Goal: Task Accomplishment & Management: Manage account settings

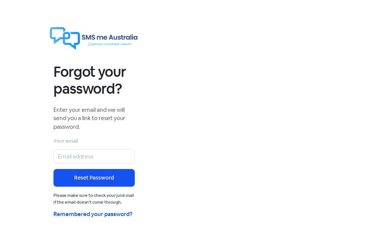
click at [78, 141] on label "Your email" at bounding box center [66, 142] width 25 height 8
click at [82, 158] on input "email" at bounding box center [94, 156] width 81 height 14
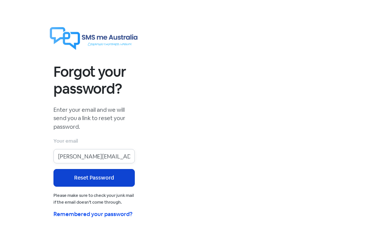
type input "[PERSON_NAME][EMAIL_ADDRESS][DOMAIN_NAME]"
click at [83, 177] on button "Reset Password" at bounding box center [94, 178] width 81 height 18
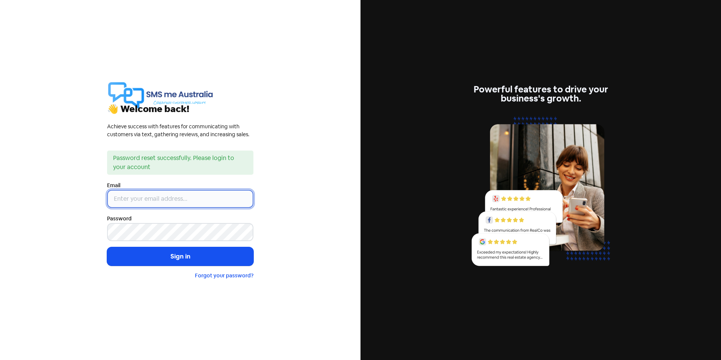
click at [134, 199] on input "email" at bounding box center [180, 199] width 146 height 18
type input "[PERSON_NAME][EMAIL_ADDRESS][DOMAIN_NAME]"
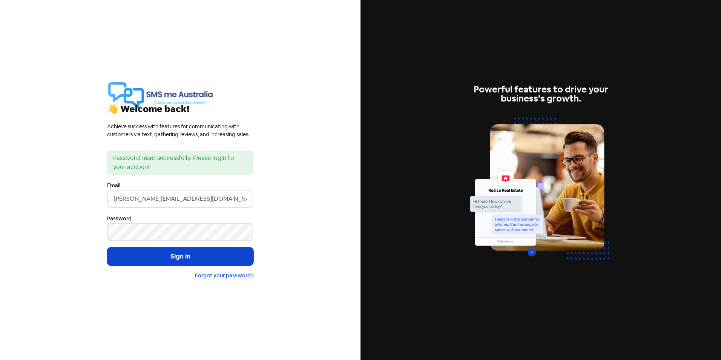
click at [170, 256] on button "Sign in" at bounding box center [180, 256] width 146 height 19
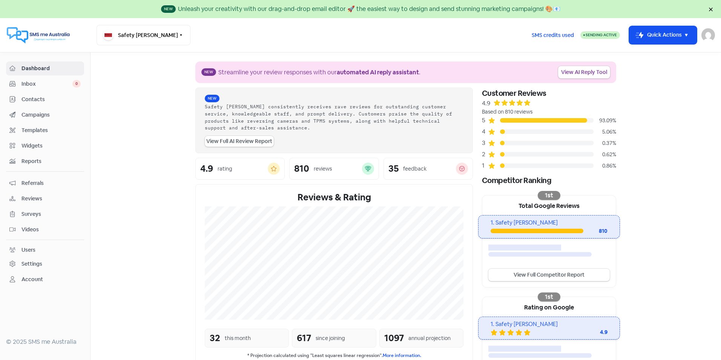
click at [20, 85] on div "Inbox 0" at bounding box center [44, 84] width 71 height 9
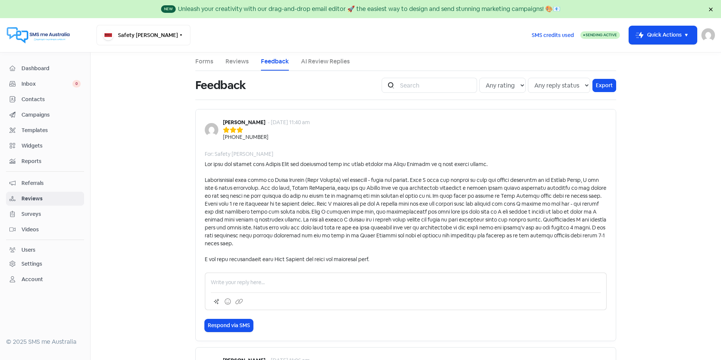
click at [241, 58] on link "Reviews" at bounding box center [236, 61] width 23 height 9
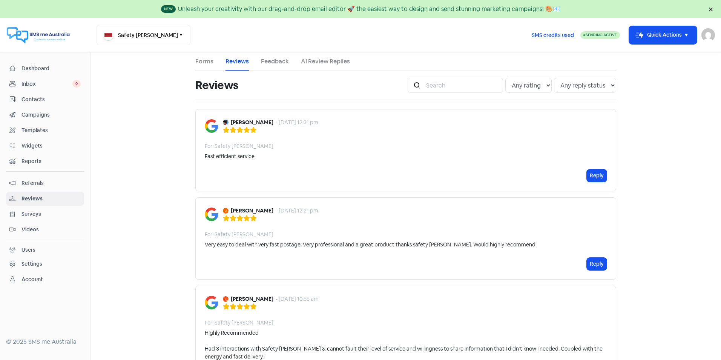
click at [268, 62] on link "Feedback" at bounding box center [275, 61] width 28 height 9
